Goal: Task Accomplishment & Management: Manage account settings

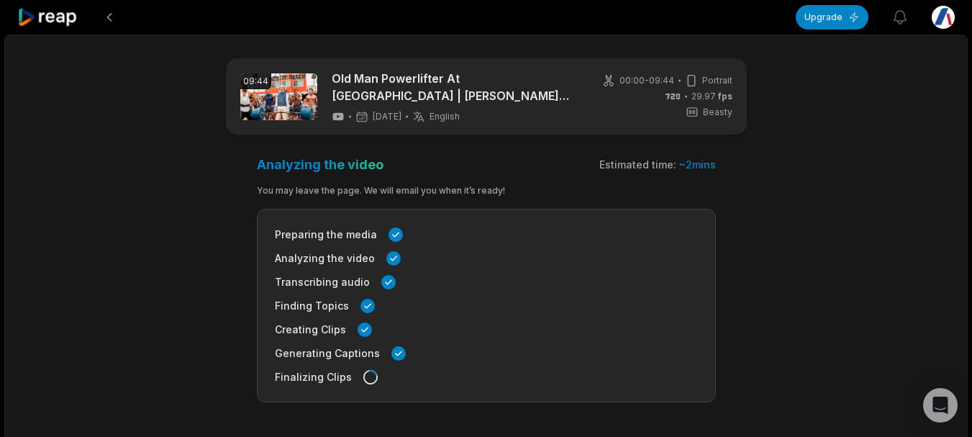
click at [55, 16] on icon at bounding box center [47, 17] width 61 height 19
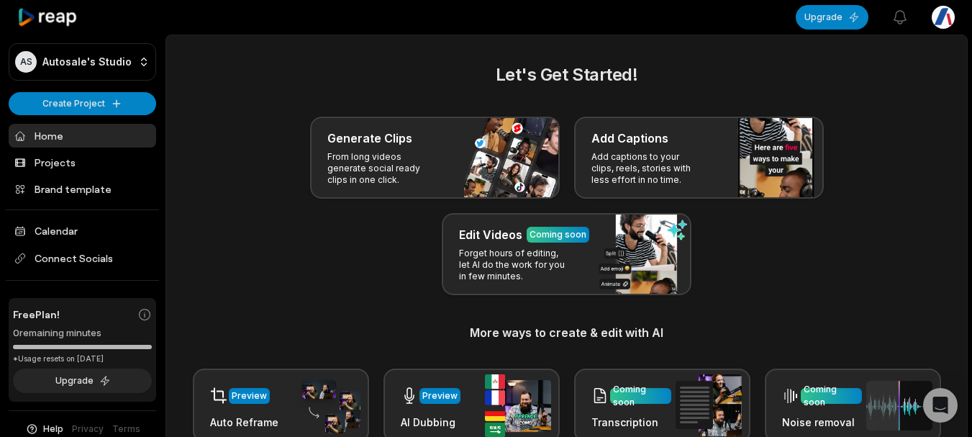
click at [952, 15] on html "AS Autosale's Studio Create Project Home Projects Brand template Calendar Conne…" at bounding box center [486, 218] width 972 height 437
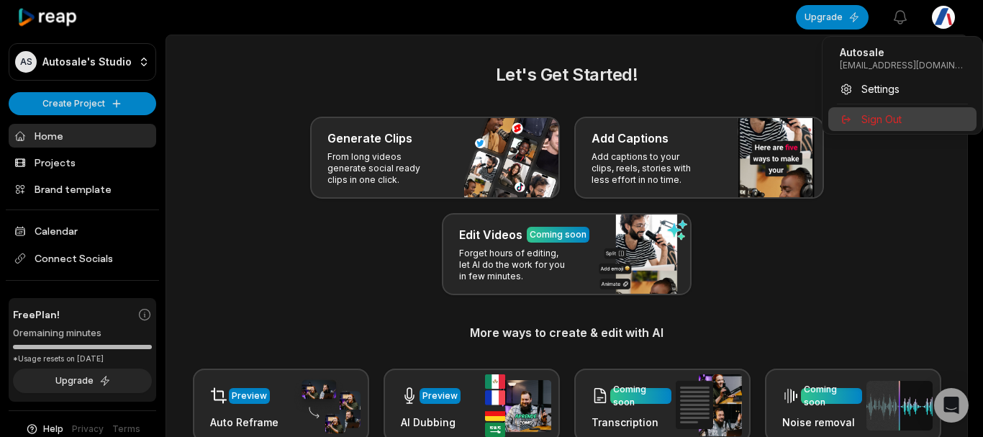
click at [878, 112] on span "Sign Out" at bounding box center [881, 119] width 40 height 15
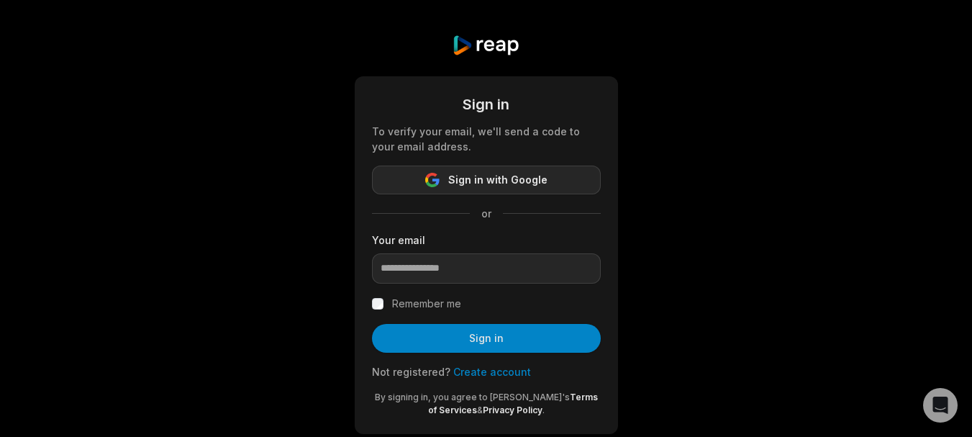
click at [474, 175] on span "Sign in with Google" at bounding box center [497, 179] width 99 height 17
